Goal: Task Accomplishment & Management: Manage account settings

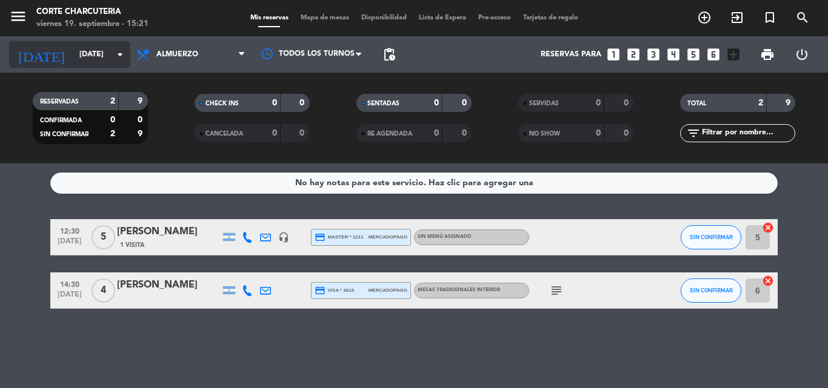
click at [119, 57] on icon "arrow_drop_down" at bounding box center [120, 54] width 15 height 15
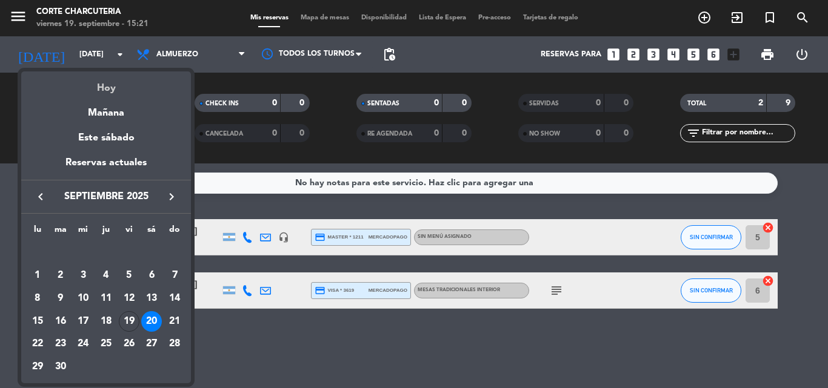
click at [117, 91] on div "Hoy" at bounding box center [106, 83] width 170 height 25
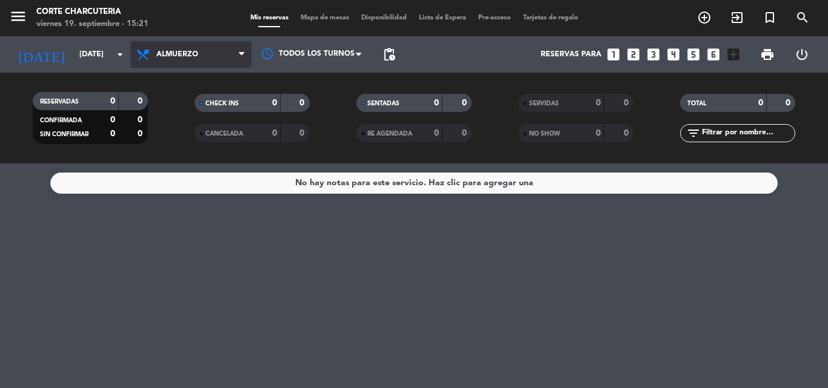
click at [195, 64] on span "Almuerzo" at bounding box center [190, 54] width 121 height 27
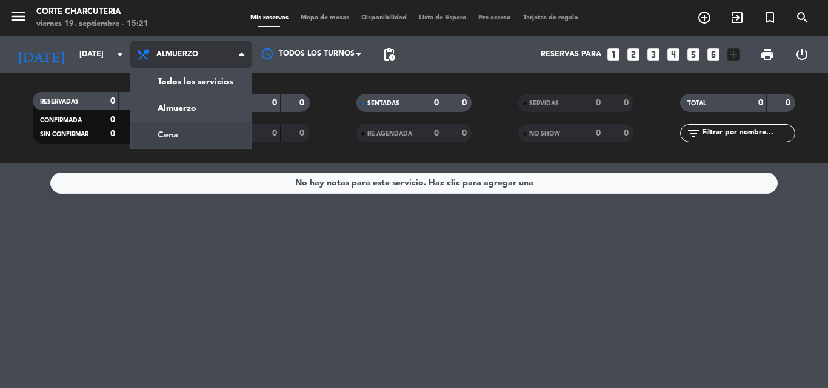
click at [182, 140] on div "menu Corte Charcuteria [DATE] 19. septiembre - 15:21 Mis reservas Mapa de mesas…" at bounding box center [414, 82] width 828 height 164
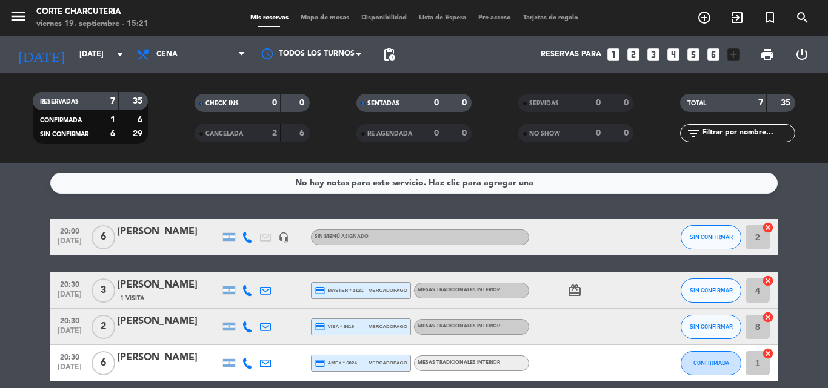
click at [0, 194] on div "No hay notas para este servicio. Haz clic para agregar una 20:00 [DATE] 6 [PERS…" at bounding box center [414, 276] width 828 height 225
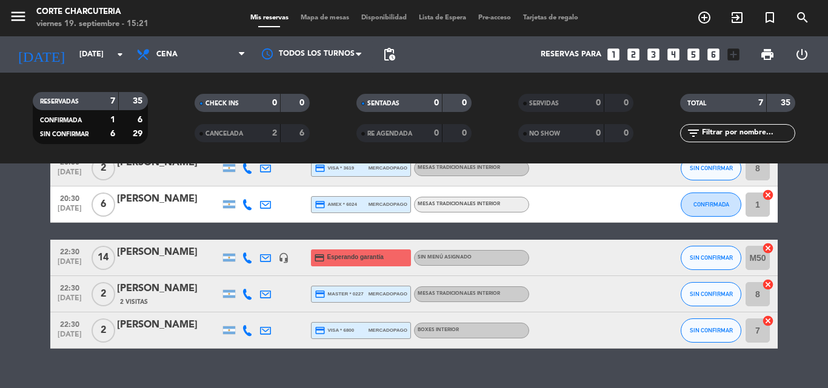
scroll to position [180, 0]
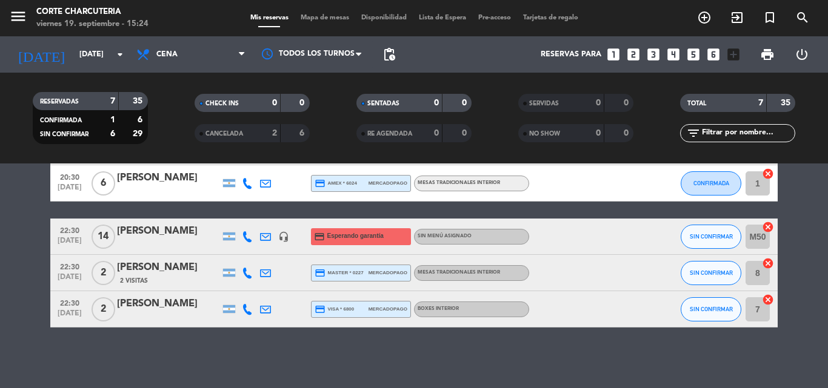
click at [37, 343] on div "No hay notas para este servicio. Haz clic para agregar una 20:00 [DATE] 6 [PERS…" at bounding box center [414, 276] width 828 height 225
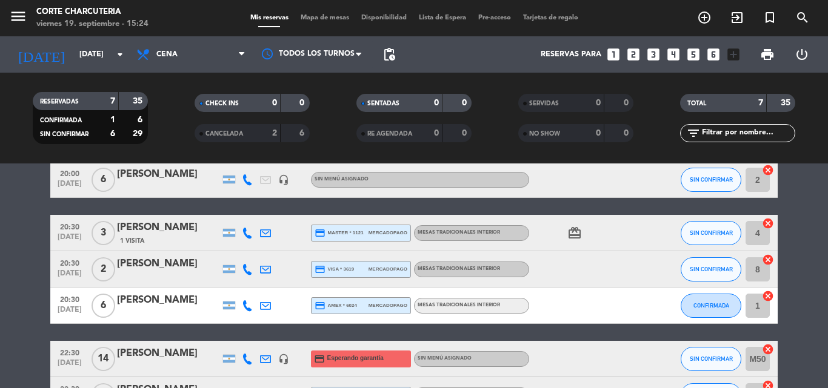
scroll to position [82, 0]
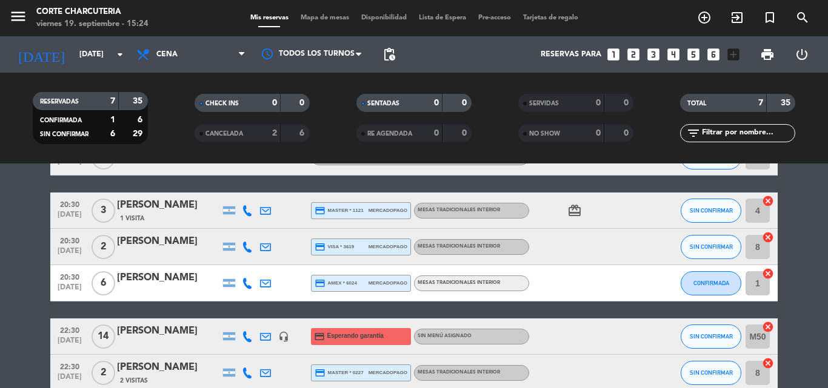
drag, startPoint x: 37, startPoint y: 343, endPoint x: 32, endPoint y: 368, distance: 25.4
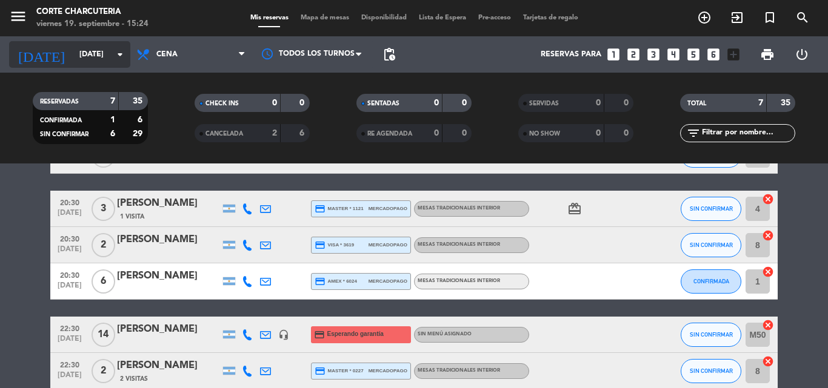
click at [124, 63] on input "[DATE]" at bounding box center [124, 54] width 102 height 21
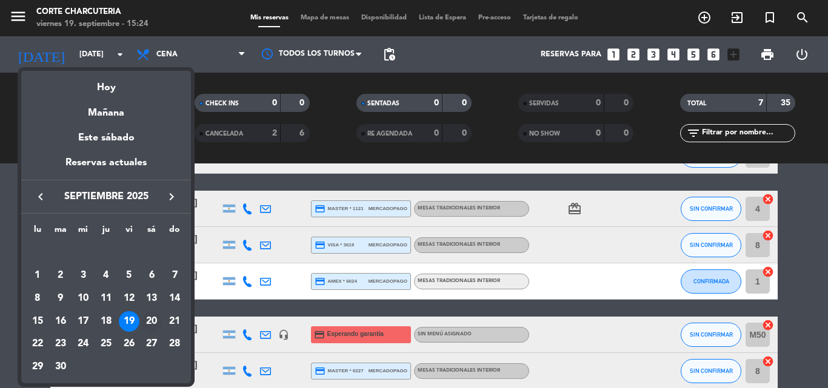
click at [143, 313] on td "20" at bounding box center [152, 321] width 23 height 23
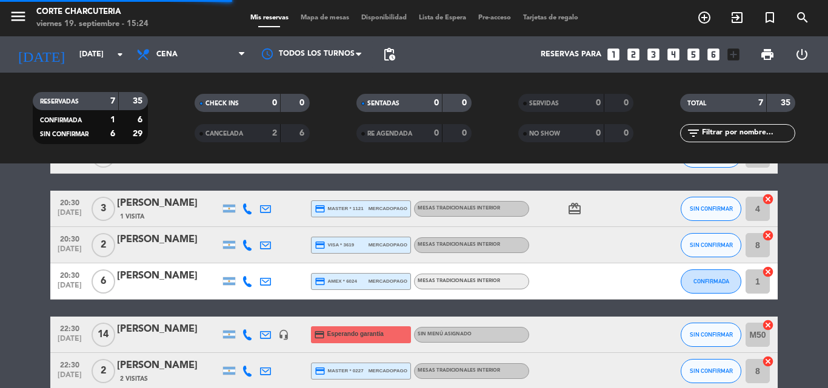
click at [159, 69] on div "Todos los servicios Almuerzo Cena Cena Todos los servicios Almuerzo Cena" at bounding box center [190, 54] width 121 height 36
click at [161, 61] on span "Cena" at bounding box center [190, 54] width 121 height 27
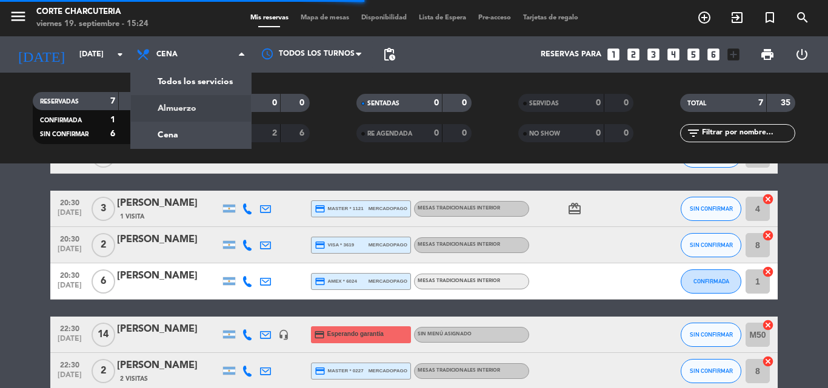
scroll to position [0, 0]
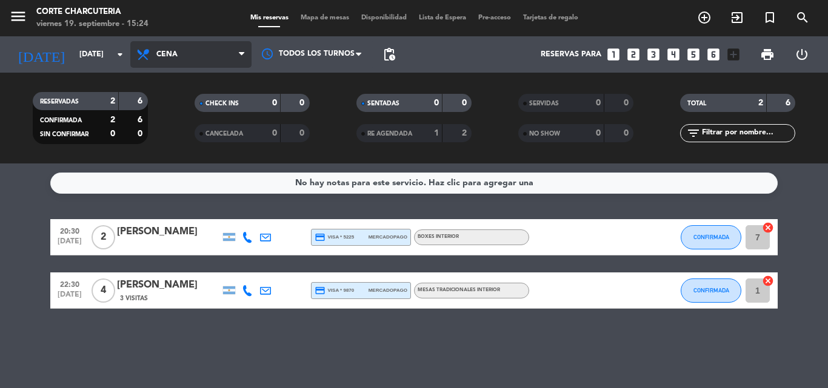
click at [173, 64] on span "Cena" at bounding box center [190, 54] width 121 height 27
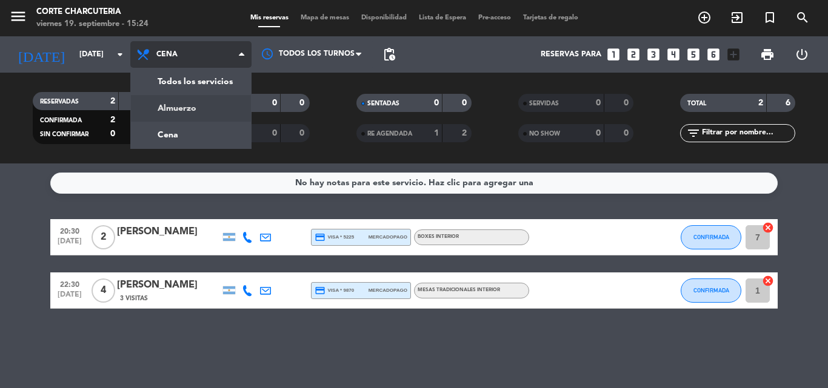
click at [171, 99] on div "menu Corte Charcuteria [DATE] 19. septiembre - 15:24 Mis reservas Mapa de mesas…" at bounding box center [414, 82] width 828 height 164
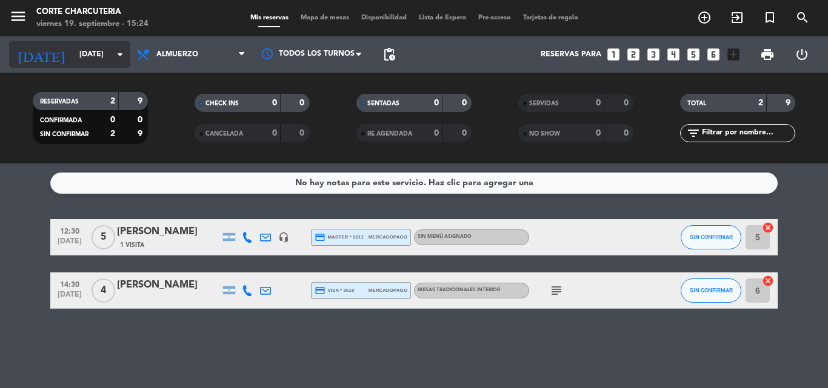
click at [128, 58] on input "[DATE]" at bounding box center [124, 54] width 102 height 21
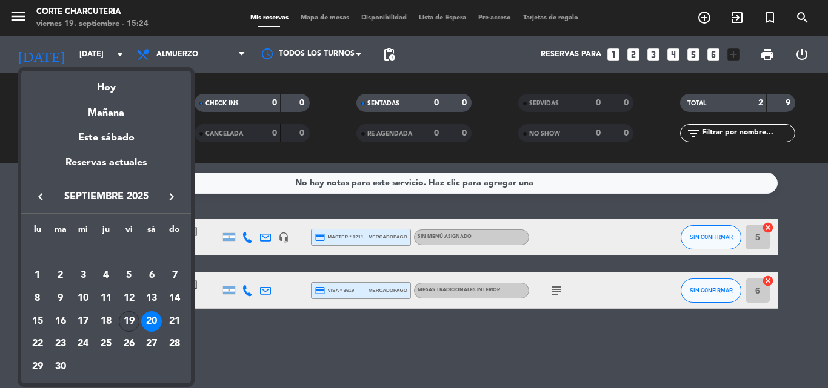
click at [133, 328] on div "19" at bounding box center [129, 321] width 21 height 21
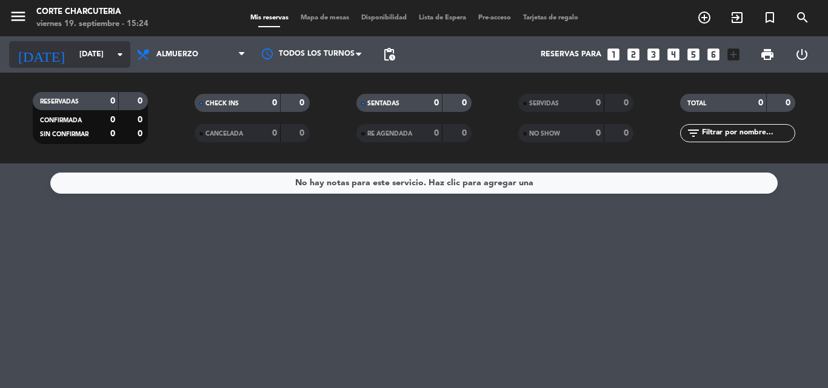
click at [126, 55] on icon "arrow_drop_down" at bounding box center [120, 54] width 15 height 15
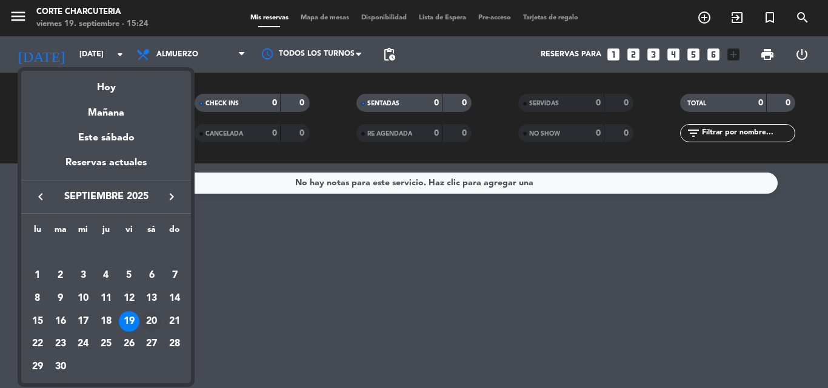
click at [143, 327] on div "20" at bounding box center [151, 321] width 21 height 21
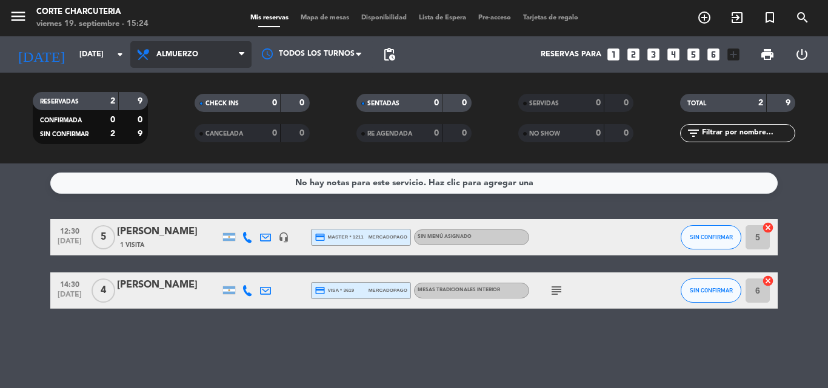
click at [205, 64] on span "Almuerzo" at bounding box center [190, 54] width 121 height 27
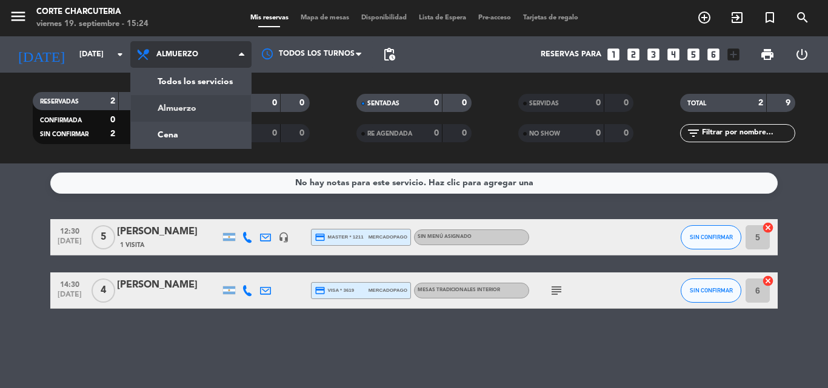
click at [205, 64] on span "Almuerzo" at bounding box center [190, 54] width 121 height 27
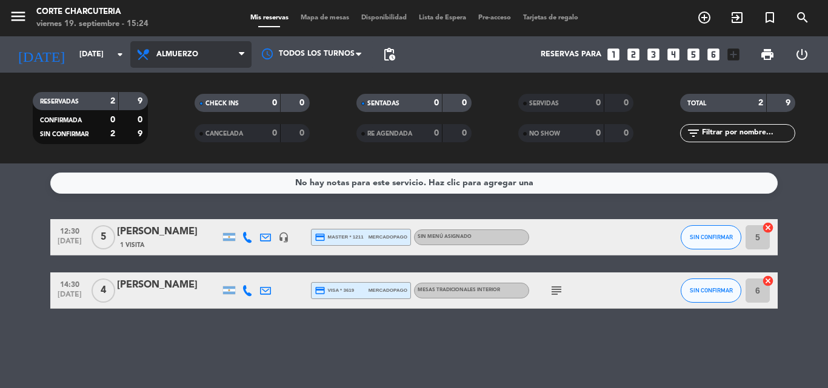
click at [205, 64] on span "Almuerzo" at bounding box center [190, 54] width 121 height 27
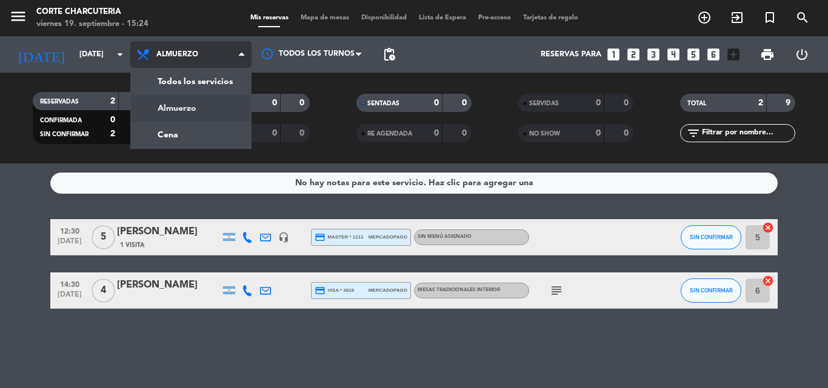
click at [203, 102] on div "menu Corte Charcuteria [DATE] 19. septiembre - 15:24 Mis reservas Mapa de mesas…" at bounding box center [414, 82] width 828 height 164
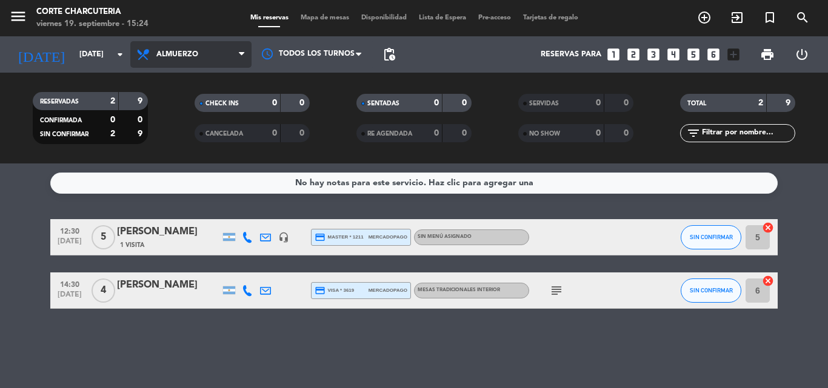
click at [193, 55] on span "Almuerzo" at bounding box center [177, 54] width 42 height 8
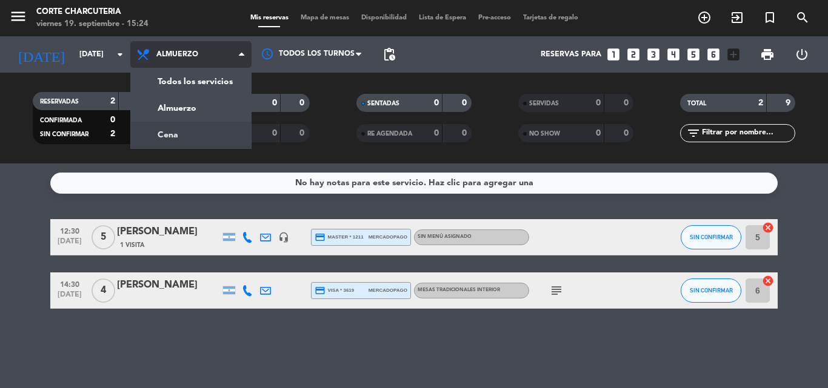
click at [185, 136] on div "menu Corte Charcuteria [DATE] 19. septiembre - 15:24 Mis reservas Mapa de mesas…" at bounding box center [414, 82] width 828 height 164
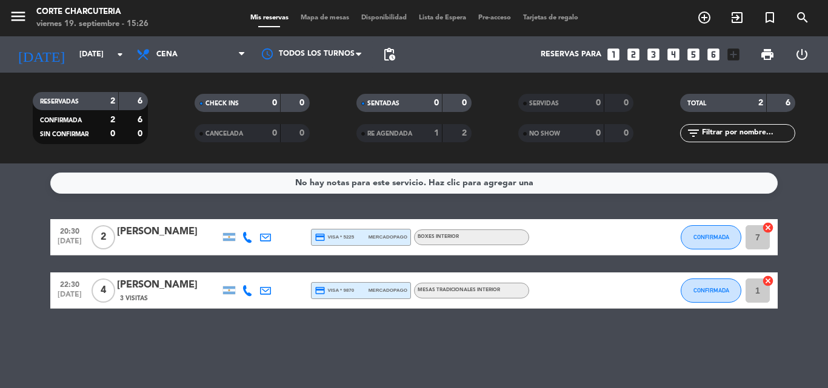
click at [320, 373] on div "No hay notas para este servicio. Haz clic para agregar una 20:30 [DATE] 2 [PERS…" at bounding box center [414, 276] width 828 height 225
click at [380, 365] on div "No hay notas para este servicio. Haz clic para agregar una 20:30 [DATE] 2 [PERS…" at bounding box center [414, 276] width 828 height 225
click at [441, 346] on div "No hay notas para este servicio. Haz clic para agregar una 20:30 [DATE] 2 [PERS…" at bounding box center [414, 276] width 828 height 225
click at [433, 364] on div "No hay notas para este servicio. Haz clic para agregar una 20:30 [DATE] 2 [PERS…" at bounding box center [414, 276] width 828 height 225
click at [151, 365] on div "No hay notas para este servicio. Haz clic para agregar una 20:30 [DATE] 2 [PERS…" at bounding box center [414, 276] width 828 height 225
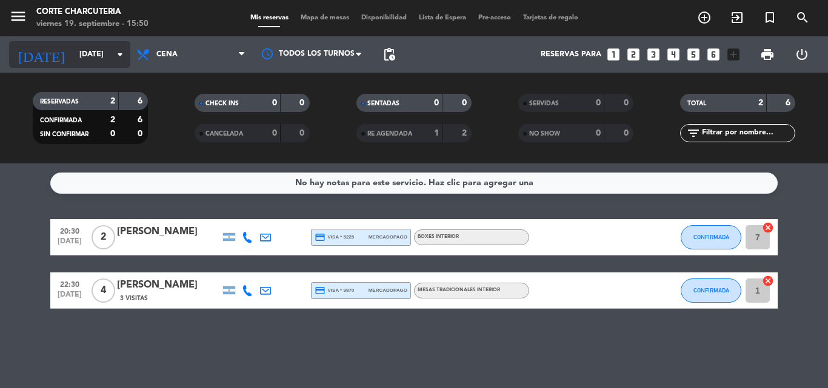
click at [120, 52] on icon "arrow_drop_down" at bounding box center [120, 54] width 15 height 15
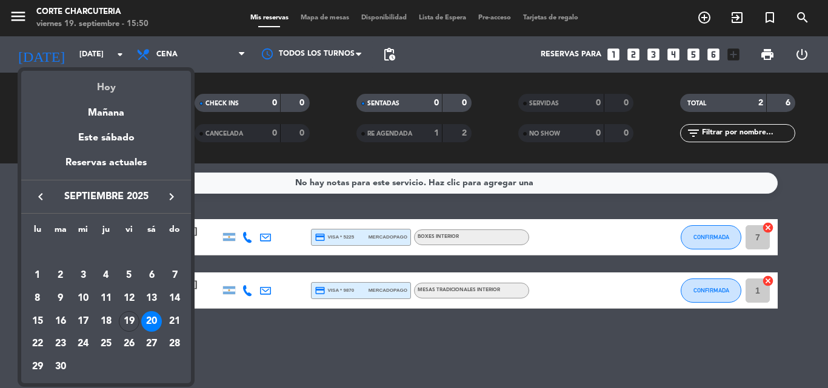
click at [141, 90] on div "Hoy" at bounding box center [106, 83] width 170 height 25
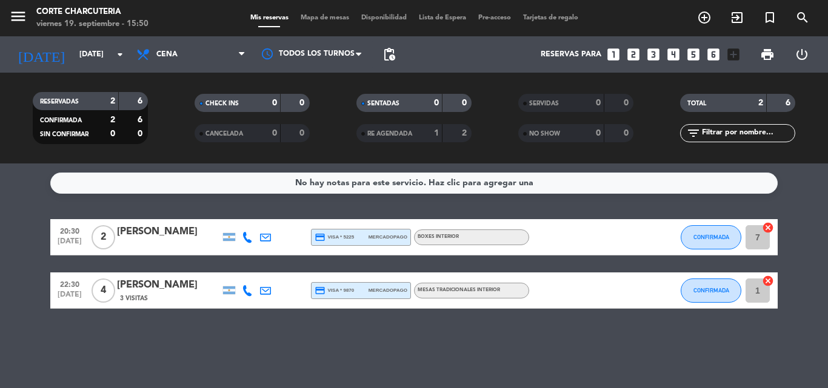
type input "[DATE]"
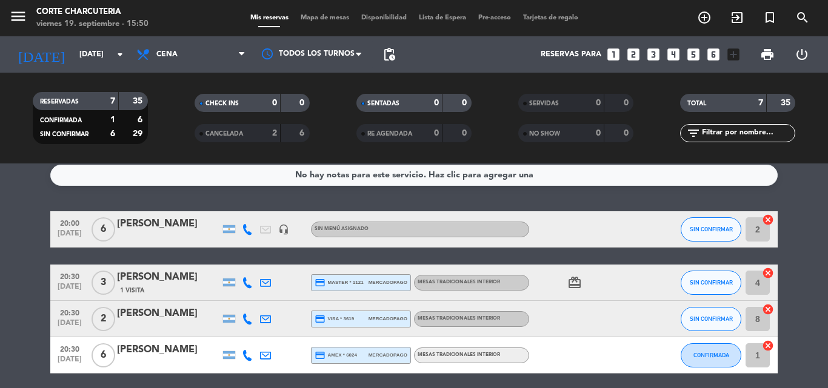
scroll to position [7, 0]
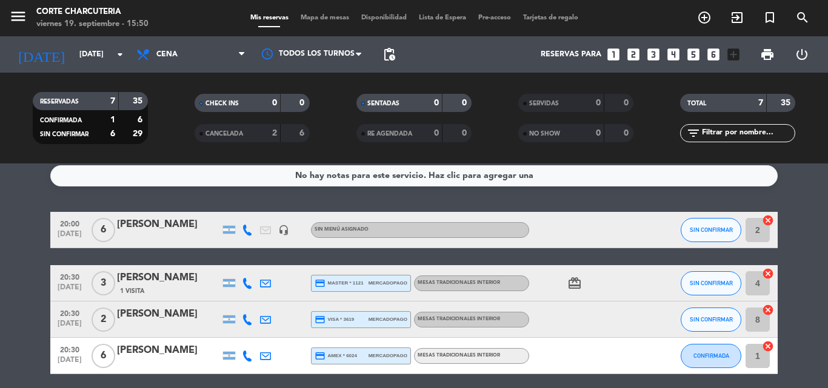
click at [571, 282] on icon "card_giftcard" at bounding box center [574, 283] width 15 height 15
click at [575, 279] on icon "card_giftcard" at bounding box center [574, 283] width 15 height 15
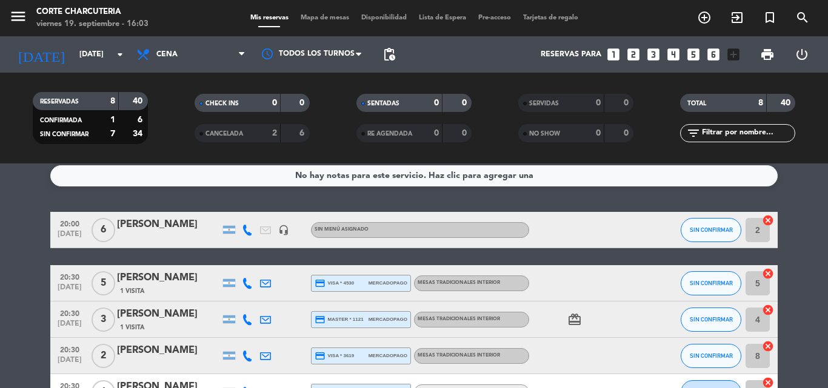
drag, startPoint x: 818, startPoint y: 333, endPoint x: 827, endPoint y: 185, distance: 148.1
click at [827, 185] on div "No hay notas para este servicio. Haz clic para agregar una 20:00 [DATE] 6 [PERS…" at bounding box center [414, 276] width 828 height 225
click at [209, 242] on div at bounding box center [168, 238] width 103 height 10
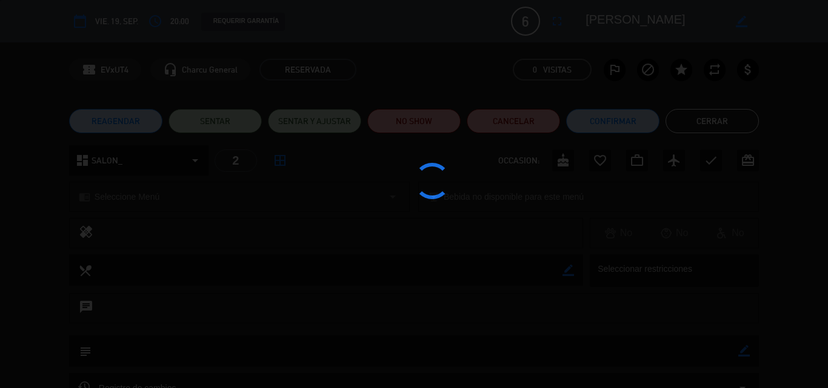
click at [11, 248] on div at bounding box center [414, 194] width 828 height 388
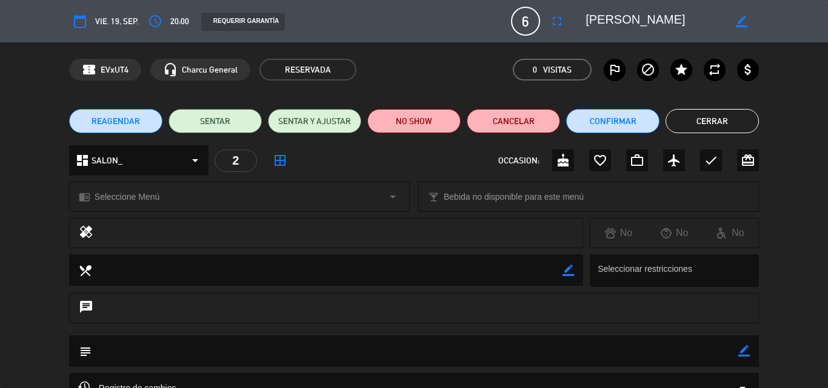
type input "[EMAIL_ADDRESS][DOMAIN_NAME]"
